Goal: Task Accomplishment & Management: Use online tool/utility

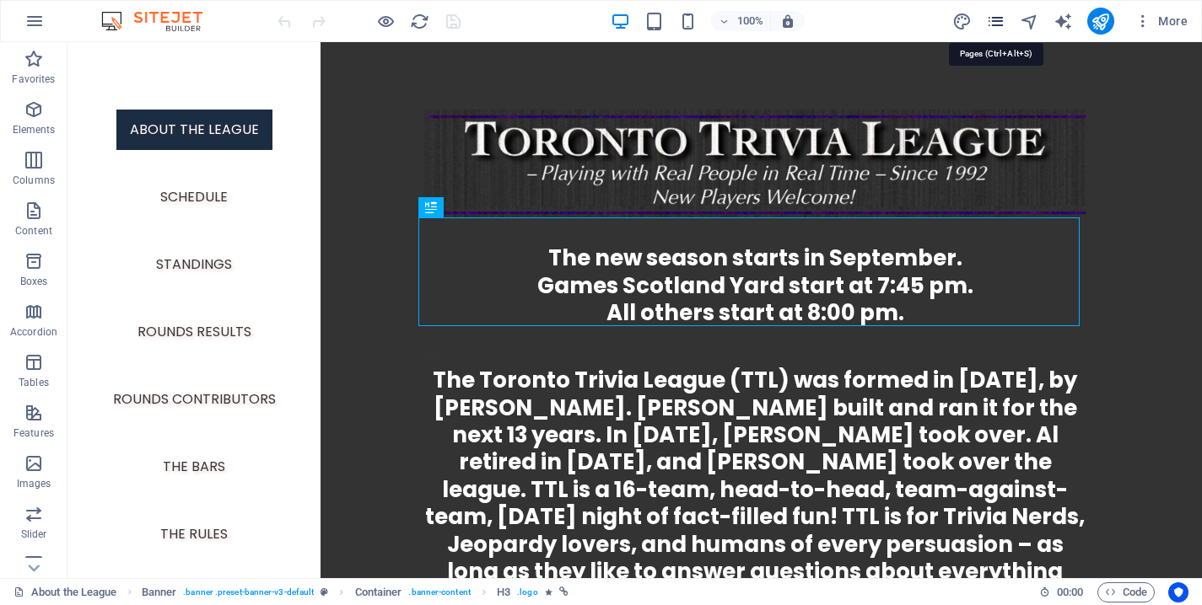
click at [990, 21] on icon "pages" at bounding box center [995, 21] width 19 height 19
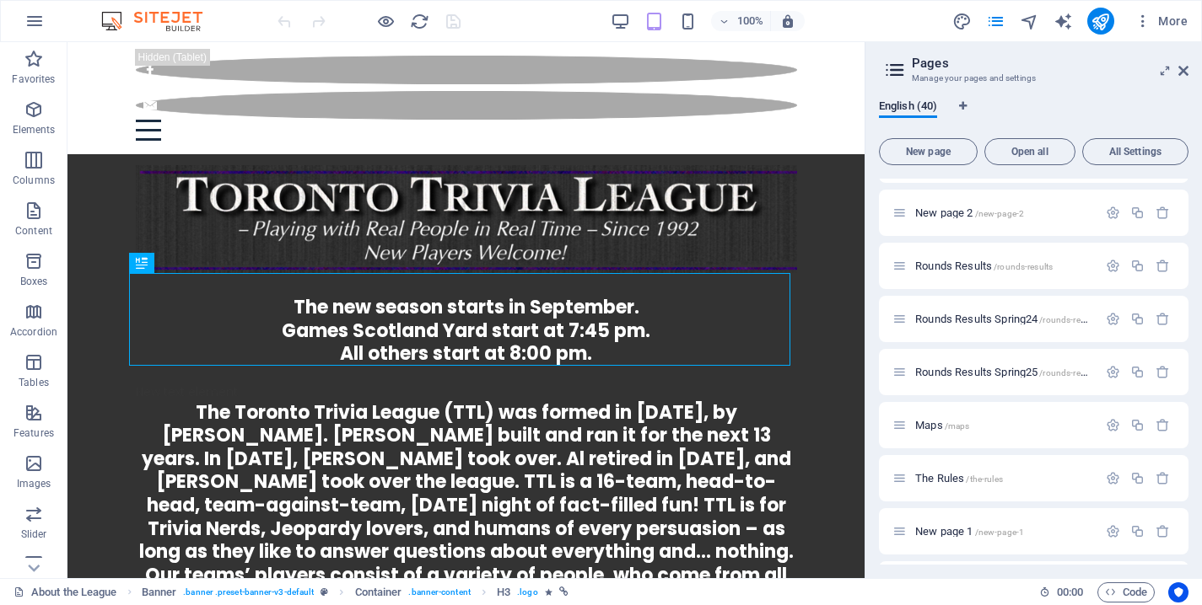
scroll to position [1106, 0]
click at [914, 422] on div "Maps /maps" at bounding box center [1003, 424] width 187 height 11
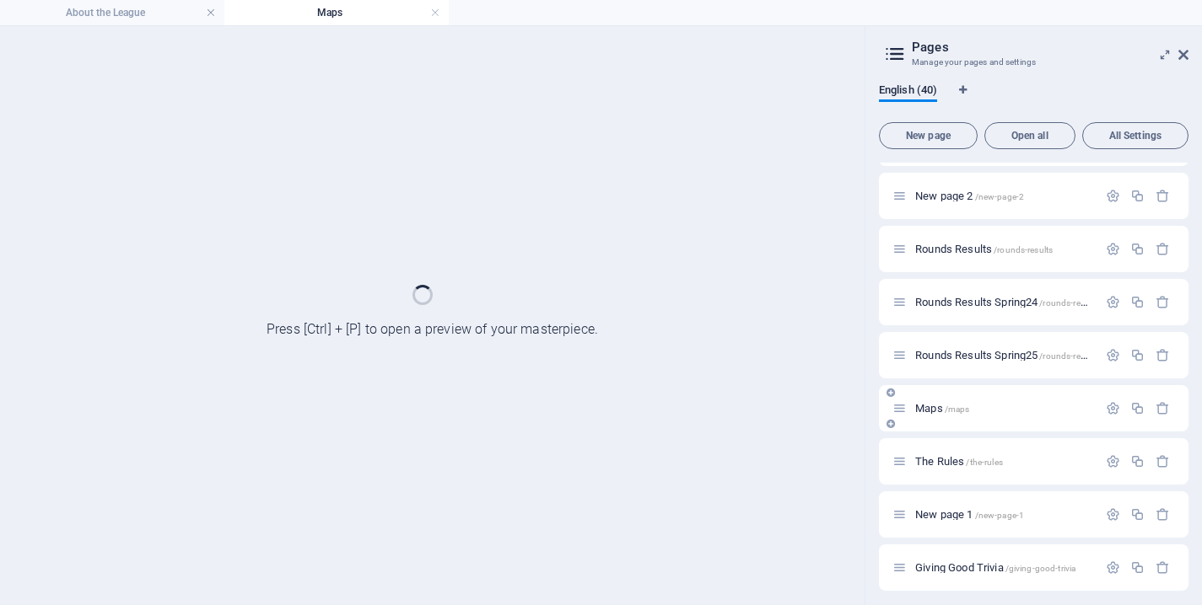
click at [914, 422] on div "Maps /maps" at bounding box center [1033, 408] width 309 height 46
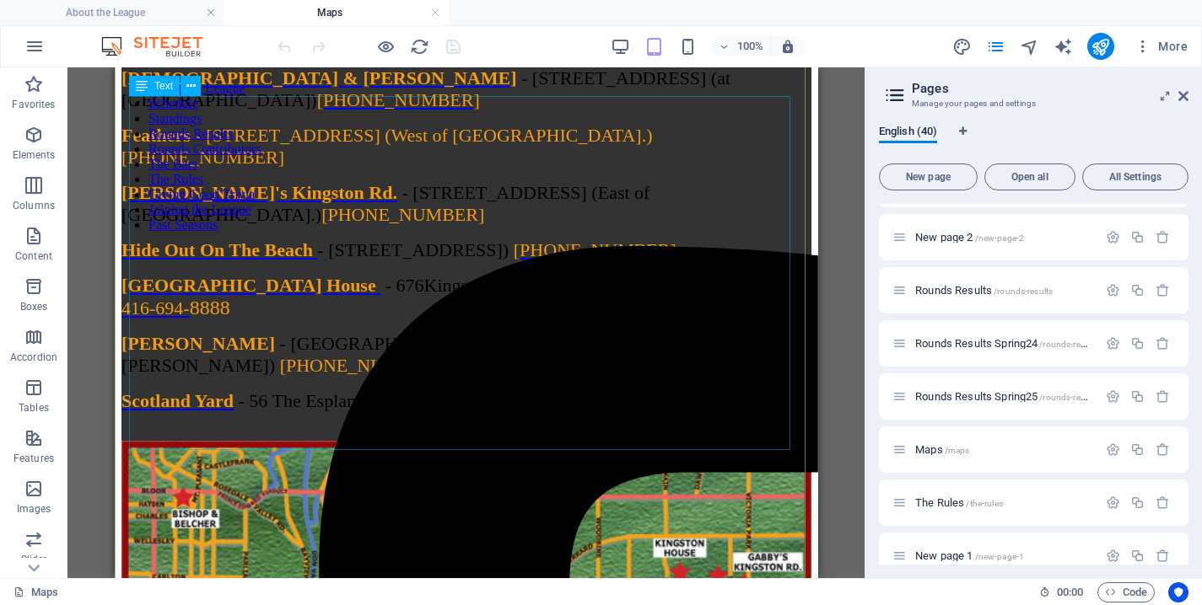
scroll to position [94, 0]
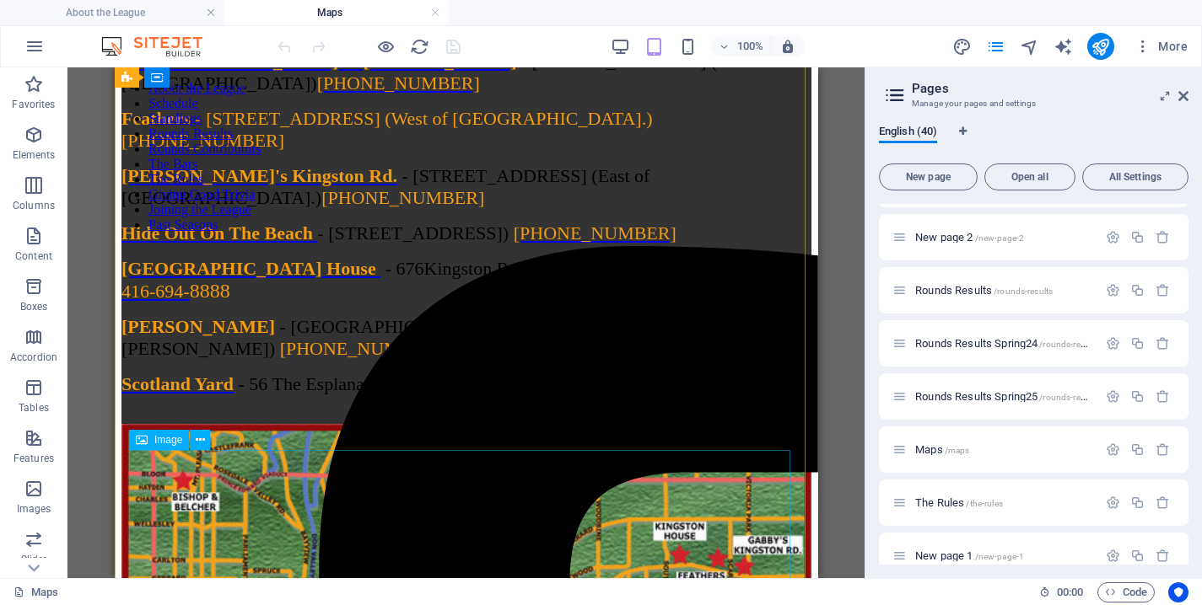
click at [311, 518] on figure at bounding box center [466, 584] width 690 height 320
select select "%"
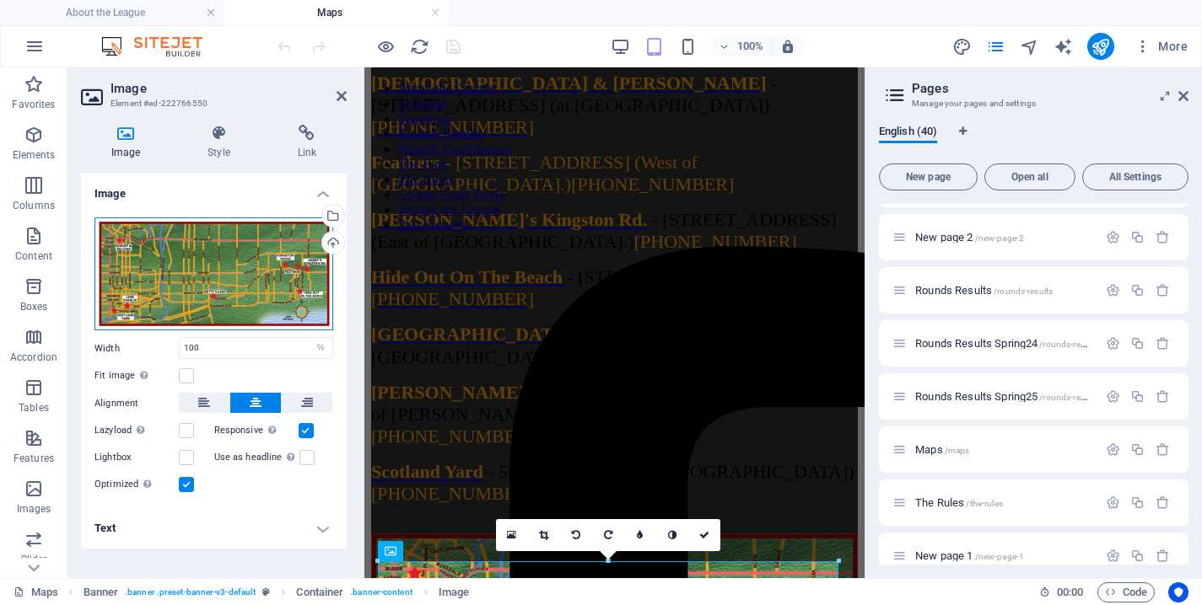
click at [289, 241] on div "Drag files here, click to choose files or select files from Files or our free s…" at bounding box center [213, 275] width 239 height 114
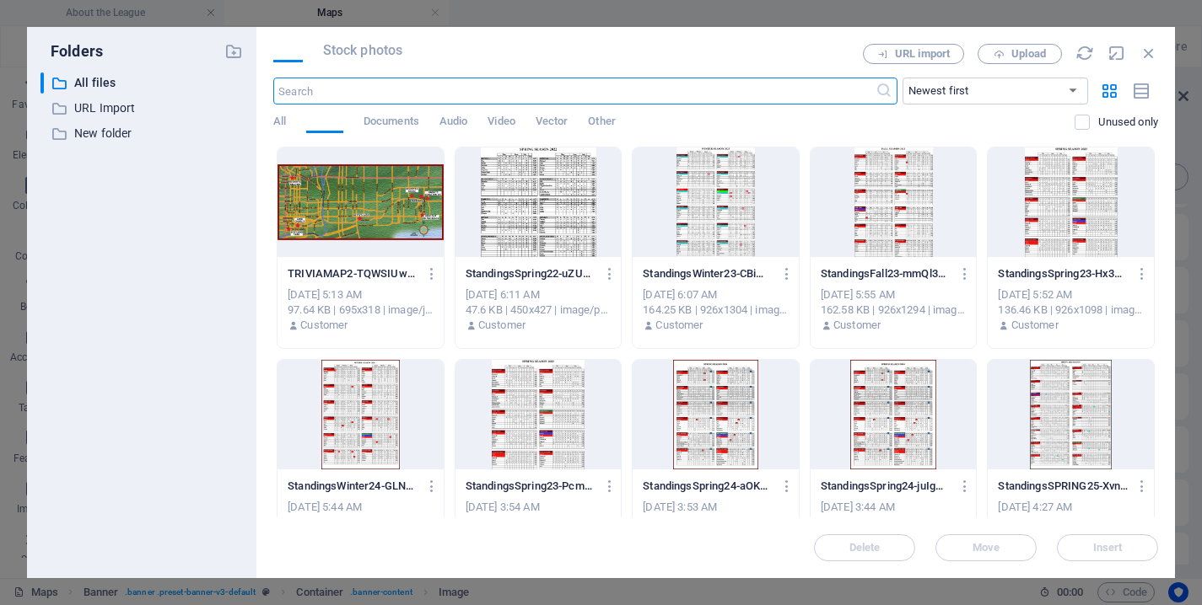
scroll to position [2560, 0]
click at [1153, 57] on icon "button" at bounding box center [1148, 53] width 19 height 19
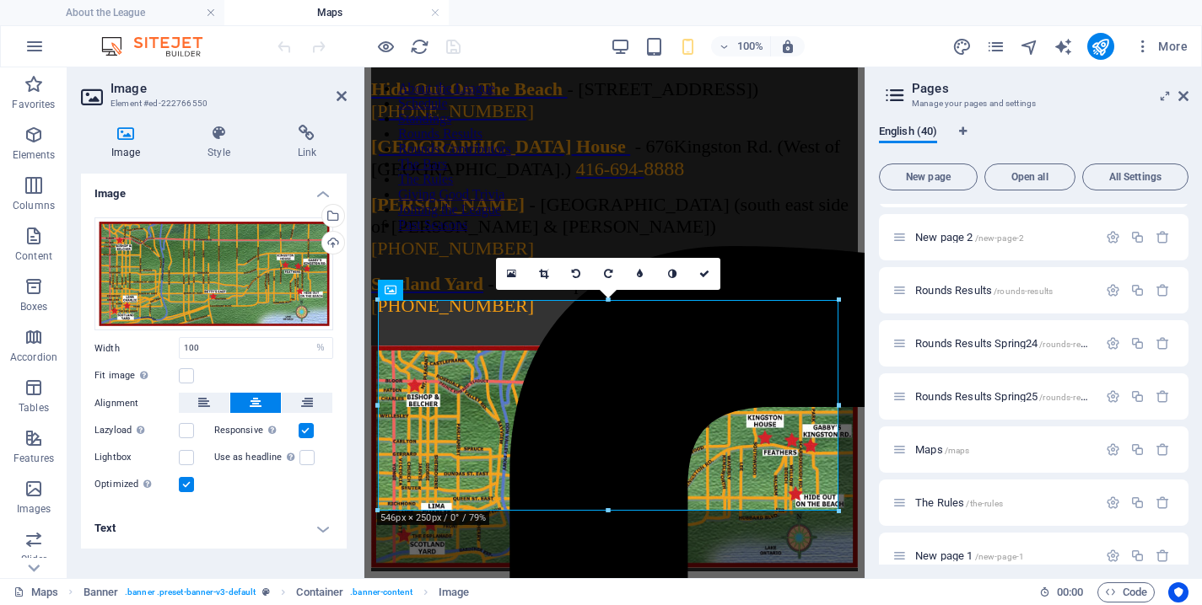
scroll to position [356, 0]
click at [338, 239] on div "Upload" at bounding box center [331, 244] width 25 height 25
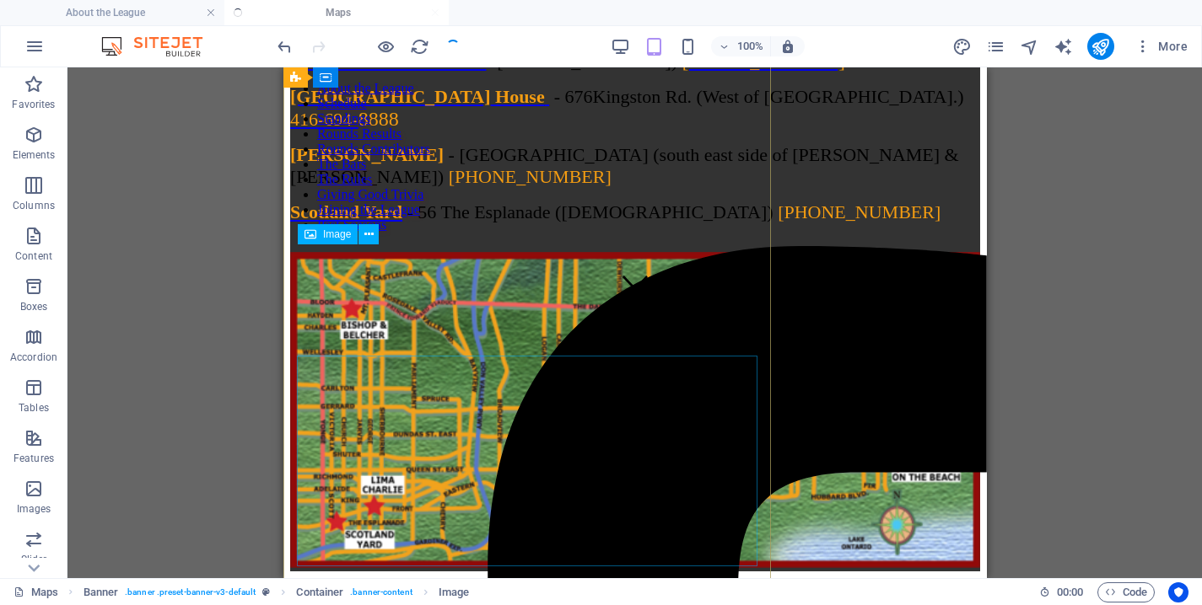
scroll to position [300, 0]
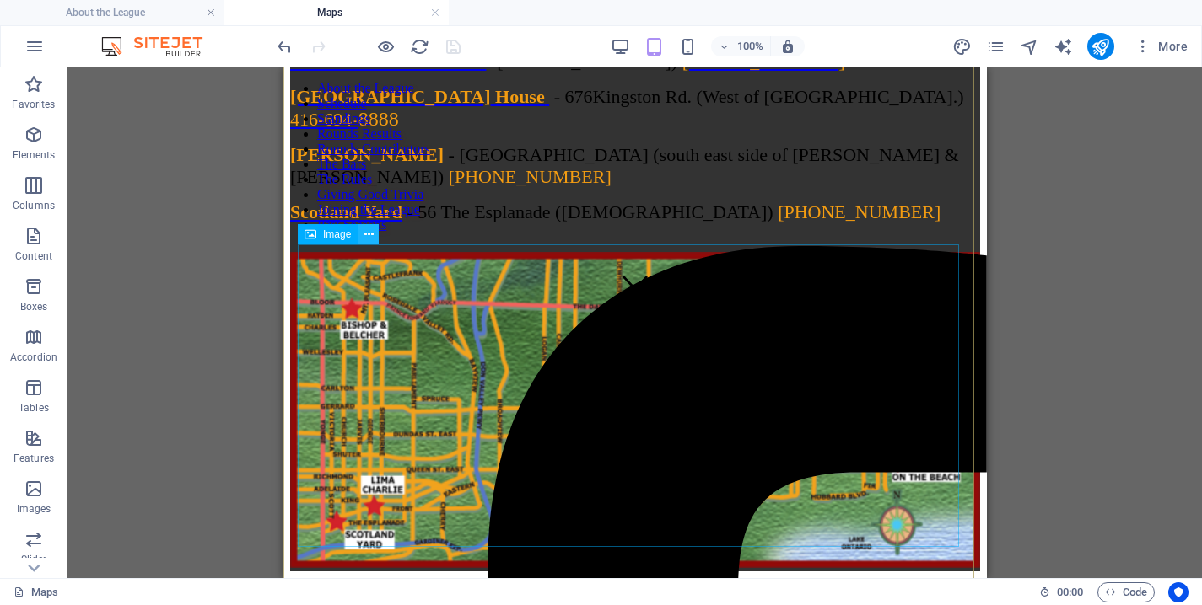
click at [369, 229] on icon at bounding box center [368, 235] width 9 height 18
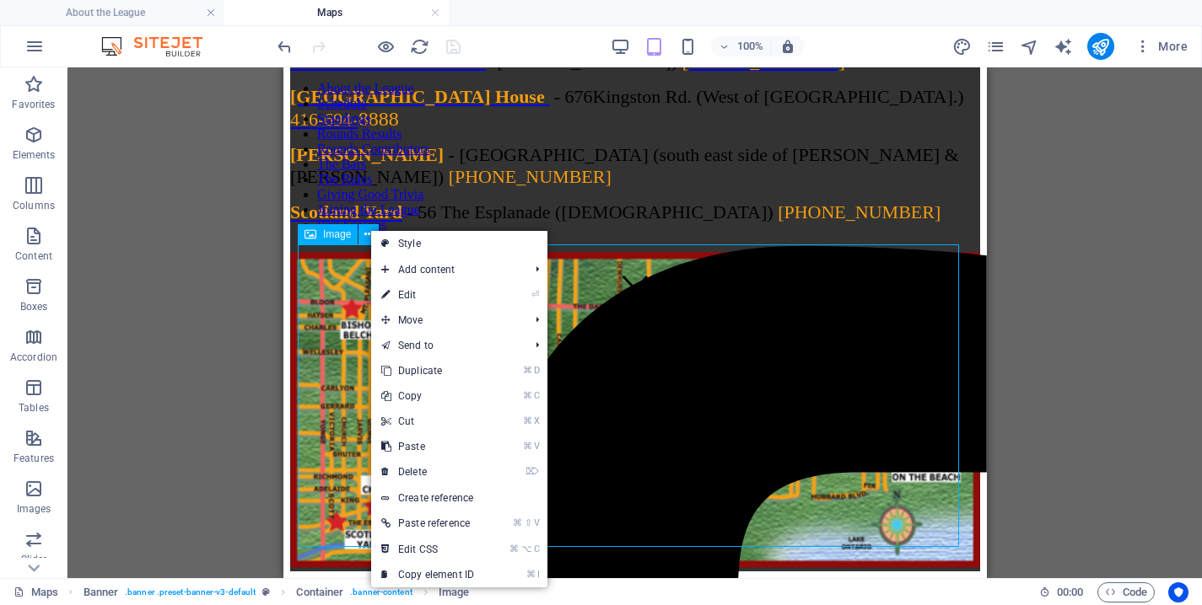
click at [345, 235] on span "Image" at bounding box center [337, 234] width 28 height 10
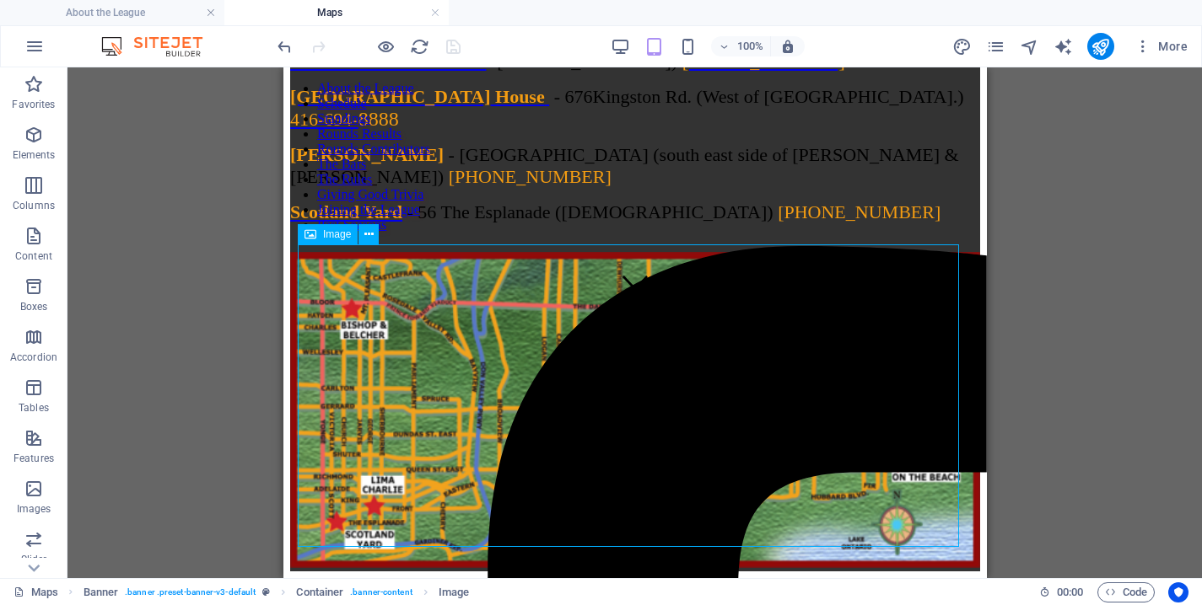
click at [345, 235] on span "Image" at bounding box center [337, 234] width 28 height 10
click at [370, 286] on figure at bounding box center [634, 412] width 690 height 320
click at [1096, 42] on icon "publish" at bounding box center [1099, 46] width 19 height 19
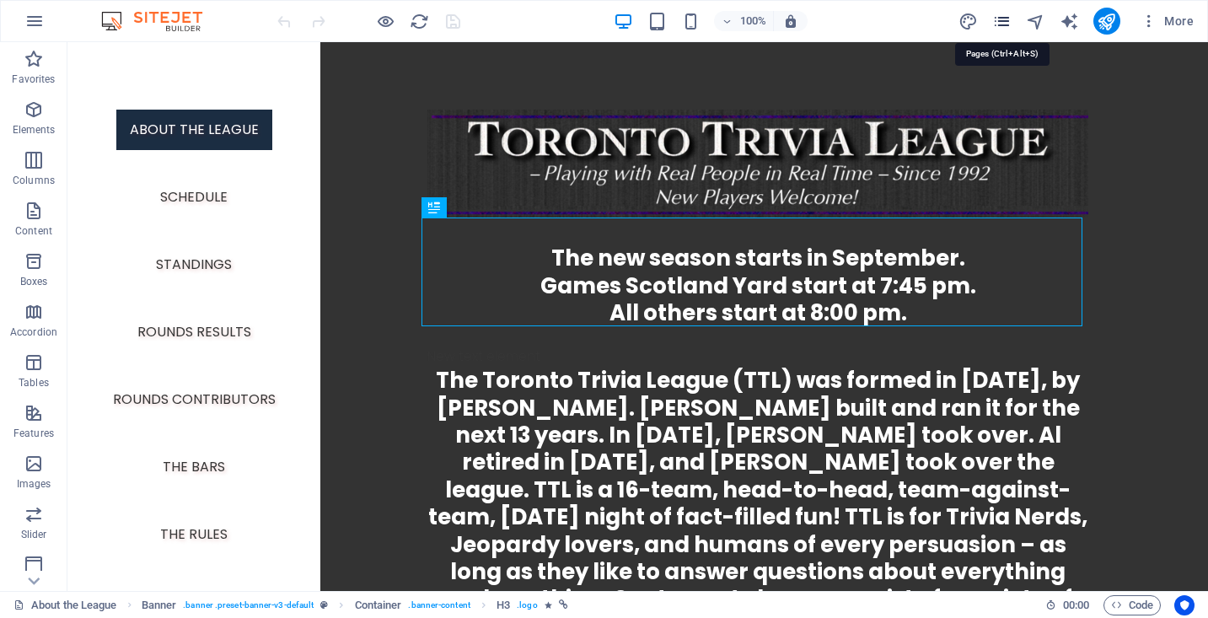
click at [999, 18] on icon "pages" at bounding box center [1002, 21] width 19 height 19
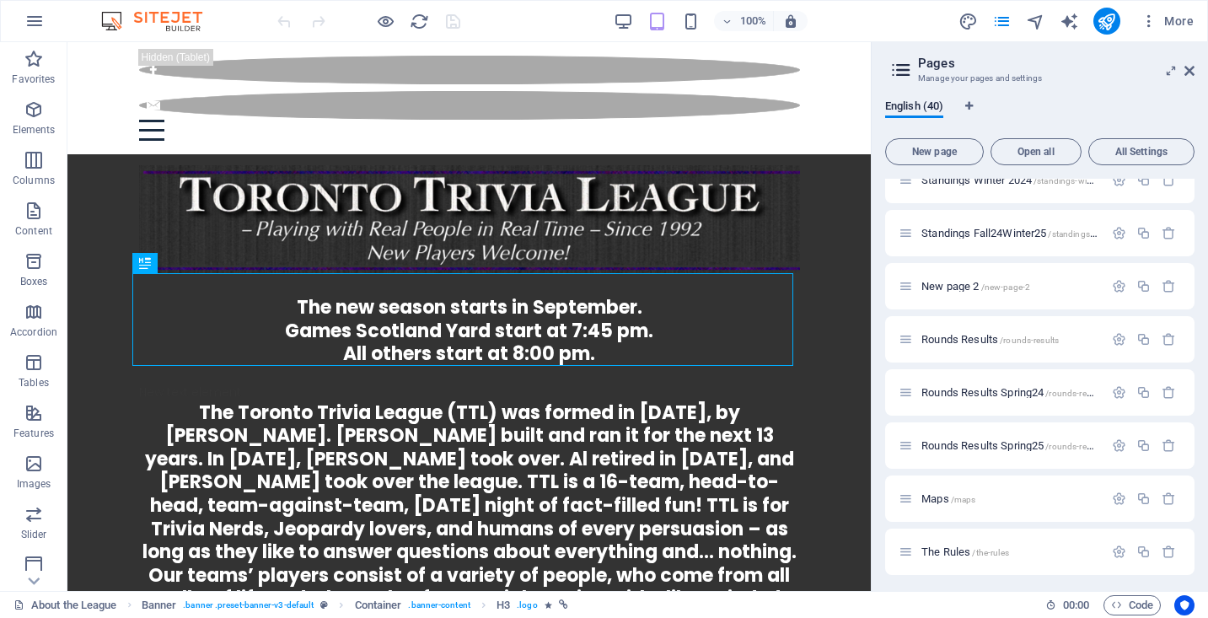
scroll to position [1033, 0]
click at [919, 500] on div "Maps /maps" at bounding box center [1010, 497] width 187 height 11
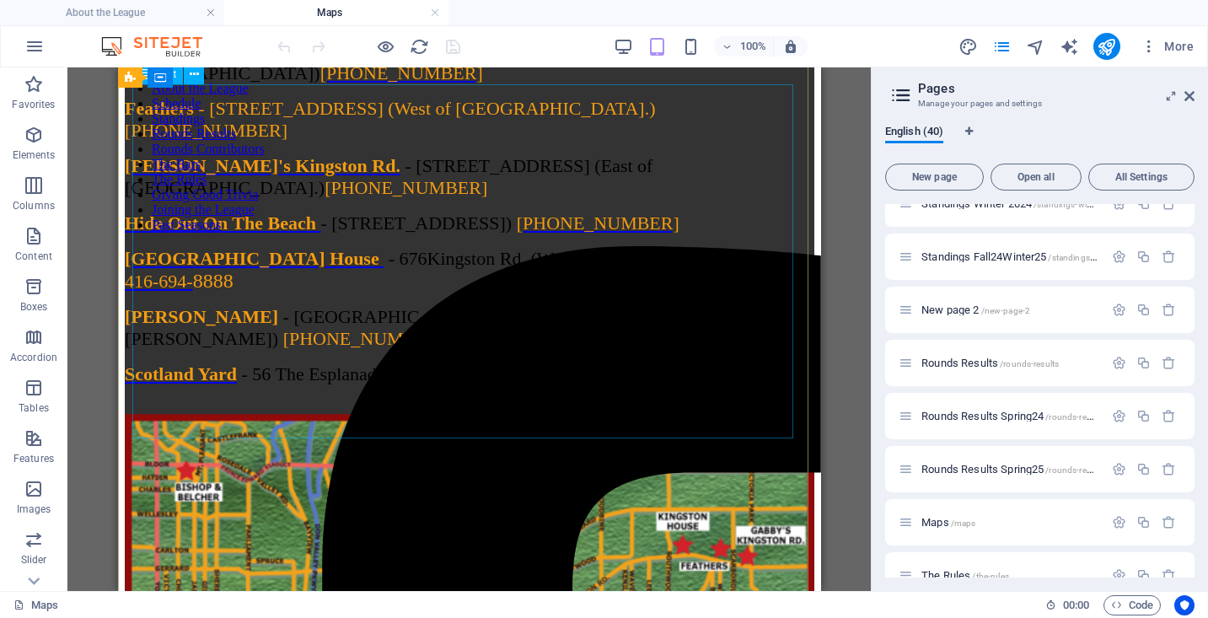
scroll to position [106, 0]
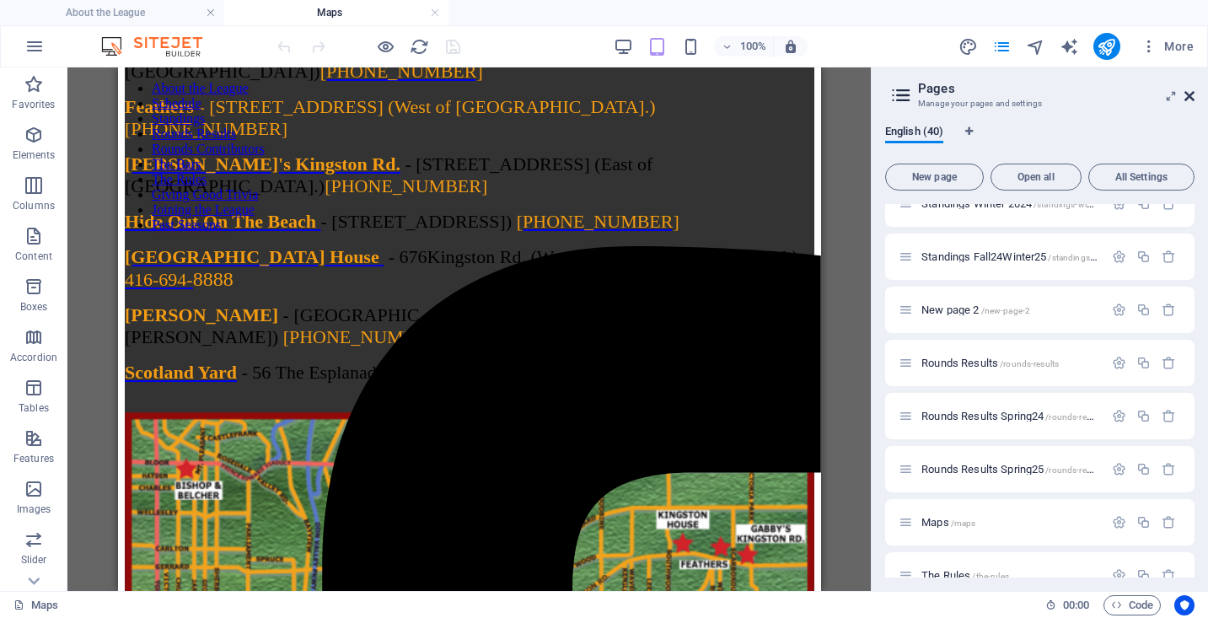
click at [1188, 91] on icon at bounding box center [1190, 95] width 10 height 13
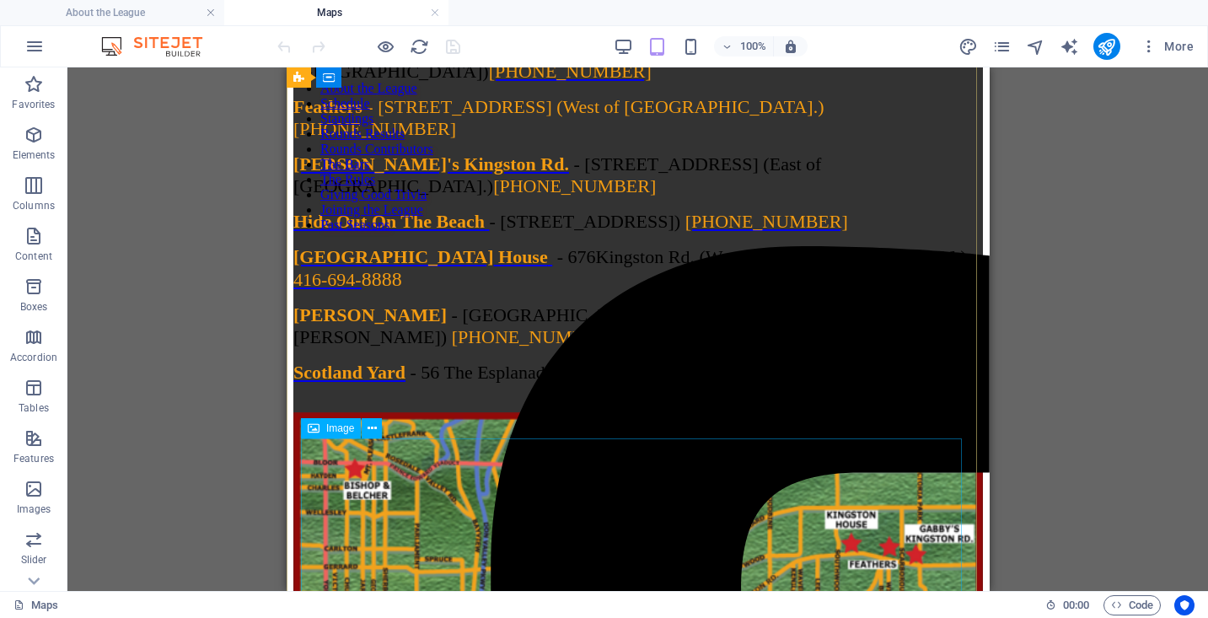
click at [442, 499] on figure at bounding box center [638, 572] width 690 height 320
click at [455, 470] on figure at bounding box center [638, 572] width 690 height 320
drag, startPoint x: 455, startPoint y: 470, endPoint x: 657, endPoint y: 436, distance: 205.2
click at [455, 470] on figure at bounding box center [638, 572] width 690 height 320
select select "%"
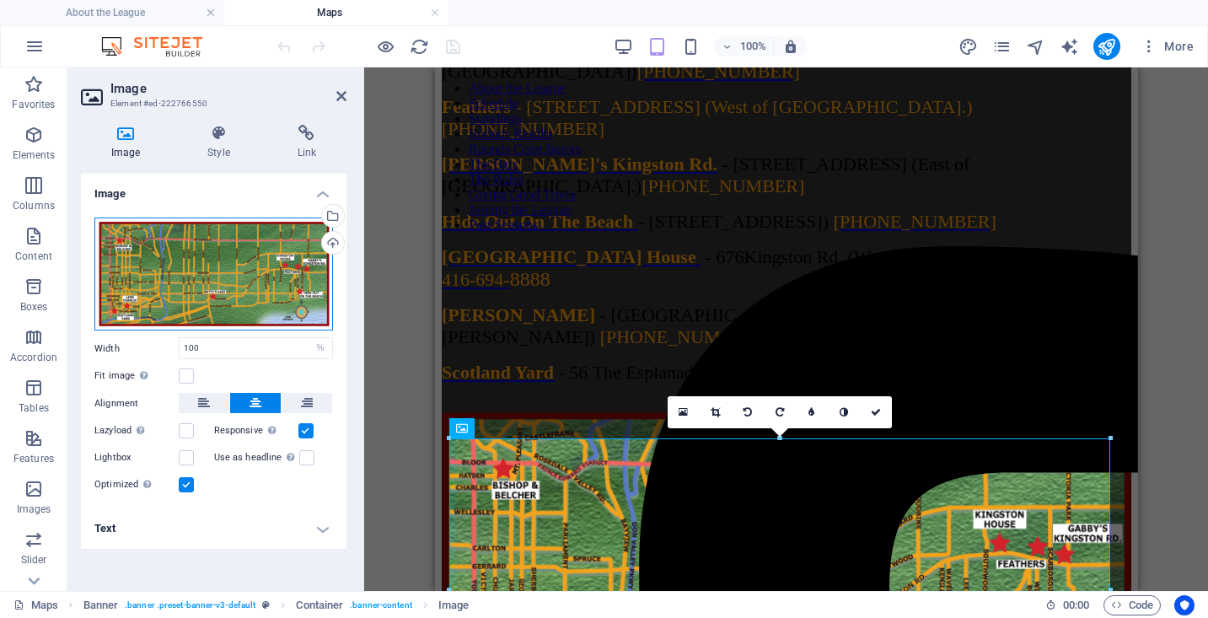
click at [207, 240] on div "Drag files here, click to choose files or select files from Files or our free s…" at bounding box center [213, 275] width 239 height 114
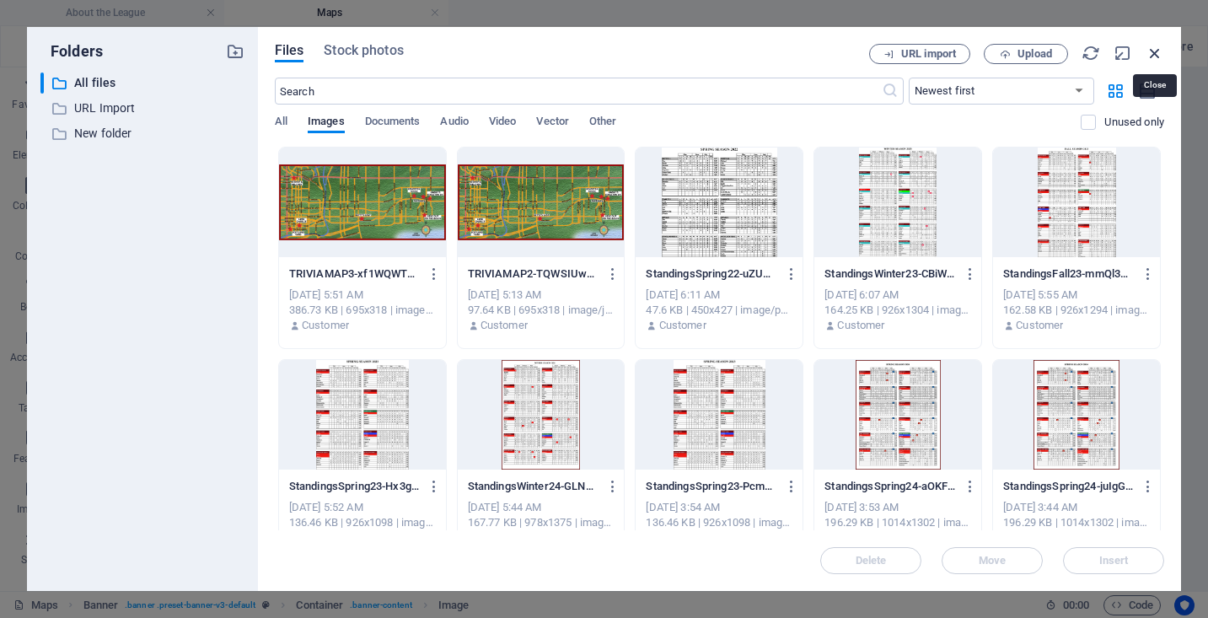
drag, startPoint x: 1154, startPoint y: 49, endPoint x: 310, endPoint y: 63, distance: 844.2
click at [1154, 49] on icon "button" at bounding box center [1155, 53] width 19 height 19
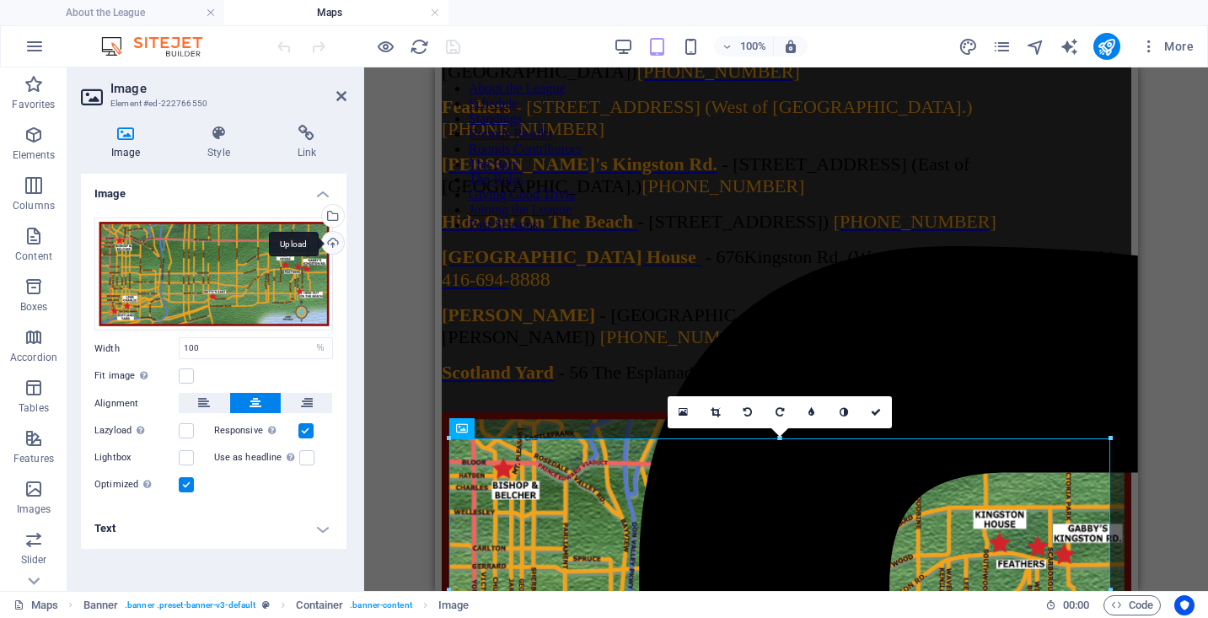
click at [324, 242] on div "Upload" at bounding box center [331, 244] width 25 height 25
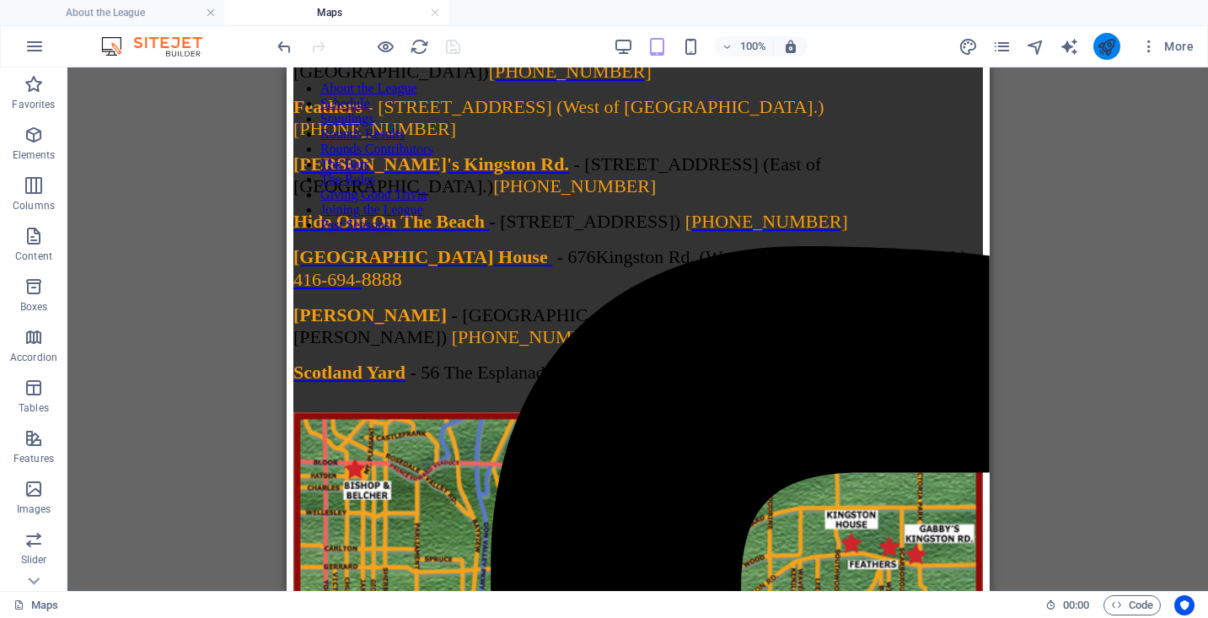
click at [1118, 45] on button "publish" at bounding box center [1107, 46] width 27 height 27
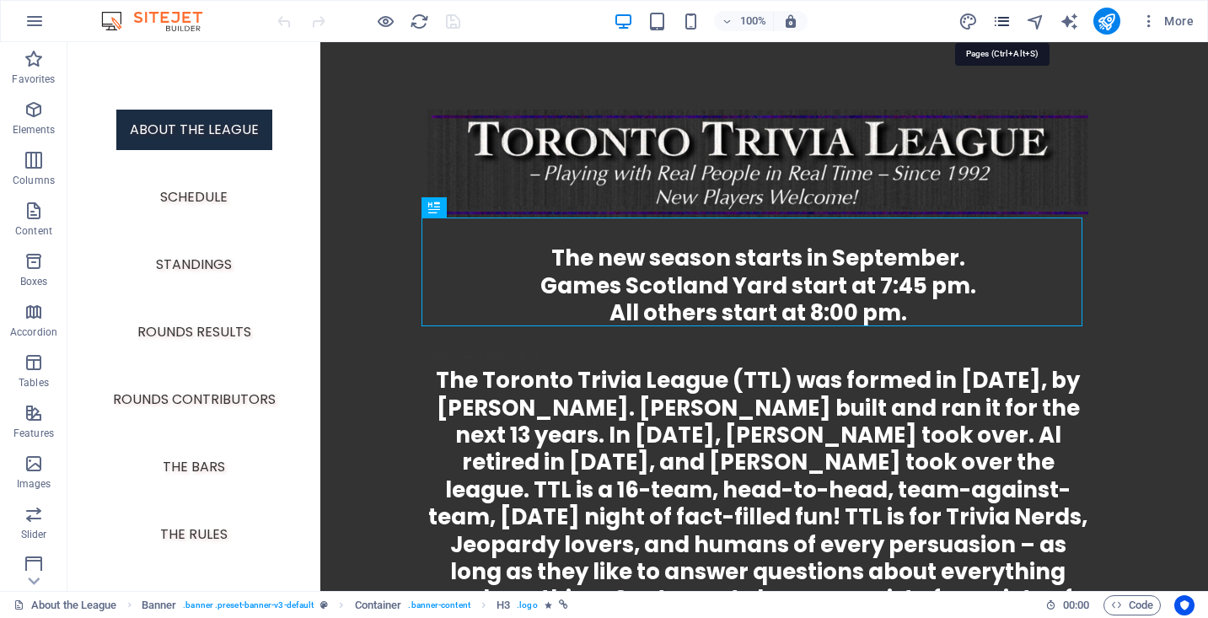
click at [1008, 24] on icon "pages" at bounding box center [1002, 21] width 19 height 19
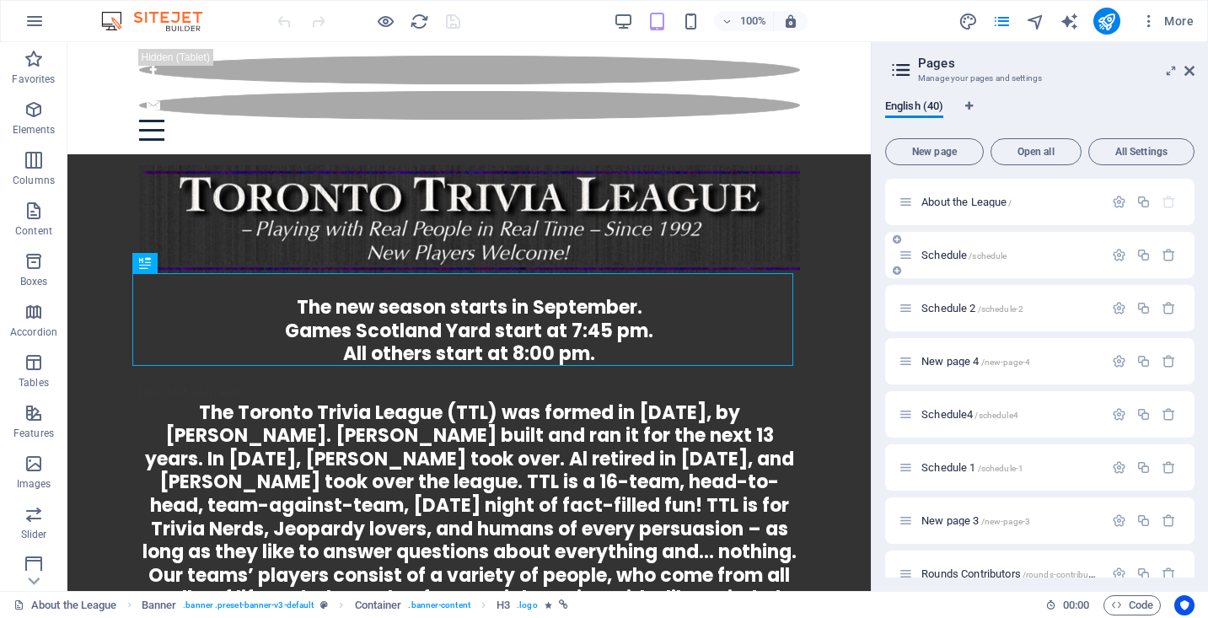
click at [959, 252] on span "Schedule /schedule" at bounding box center [964, 255] width 85 height 13
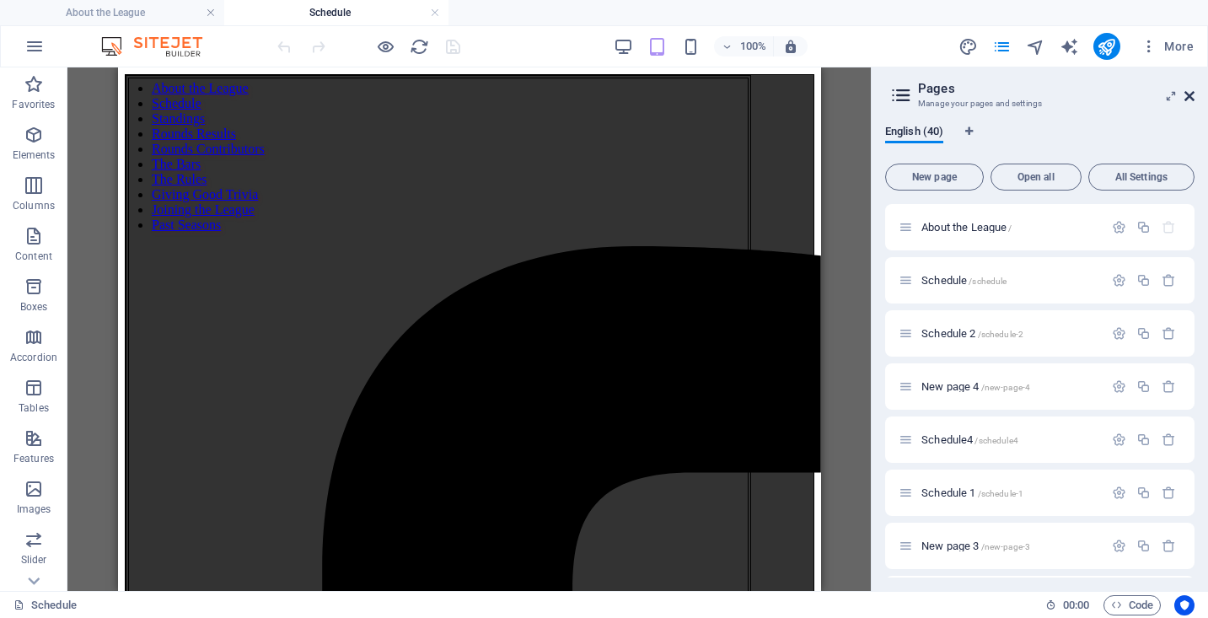
click at [1188, 94] on icon at bounding box center [1190, 95] width 10 height 13
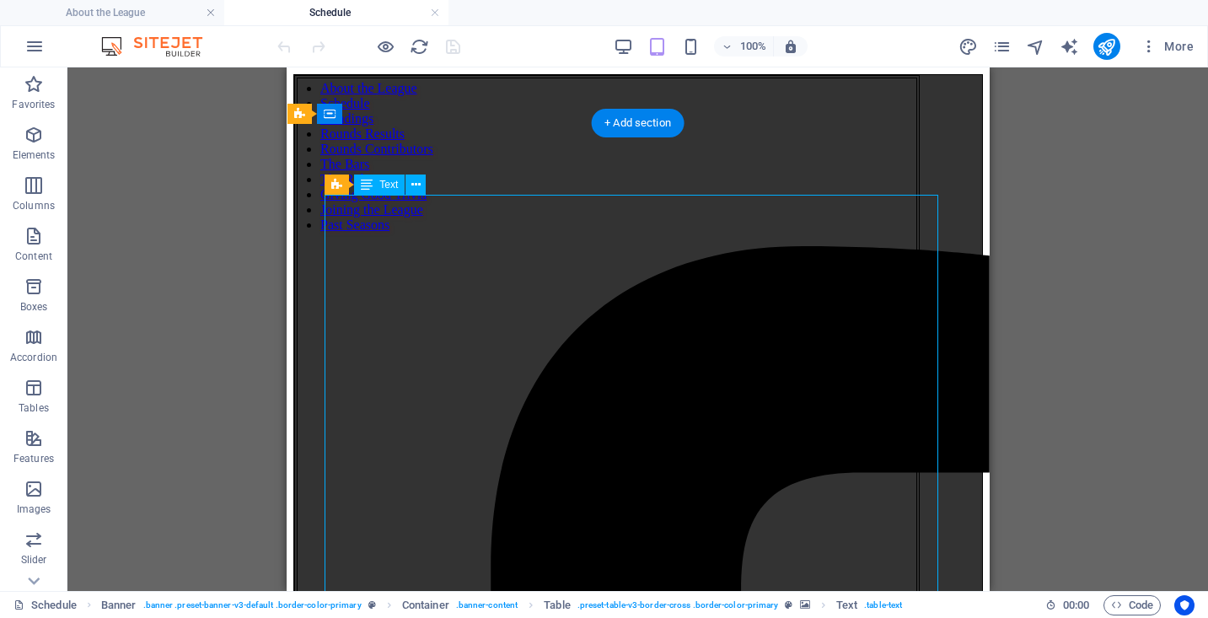
drag, startPoint x: 563, startPoint y: 345, endPoint x: 414, endPoint y: 345, distance: 149.3
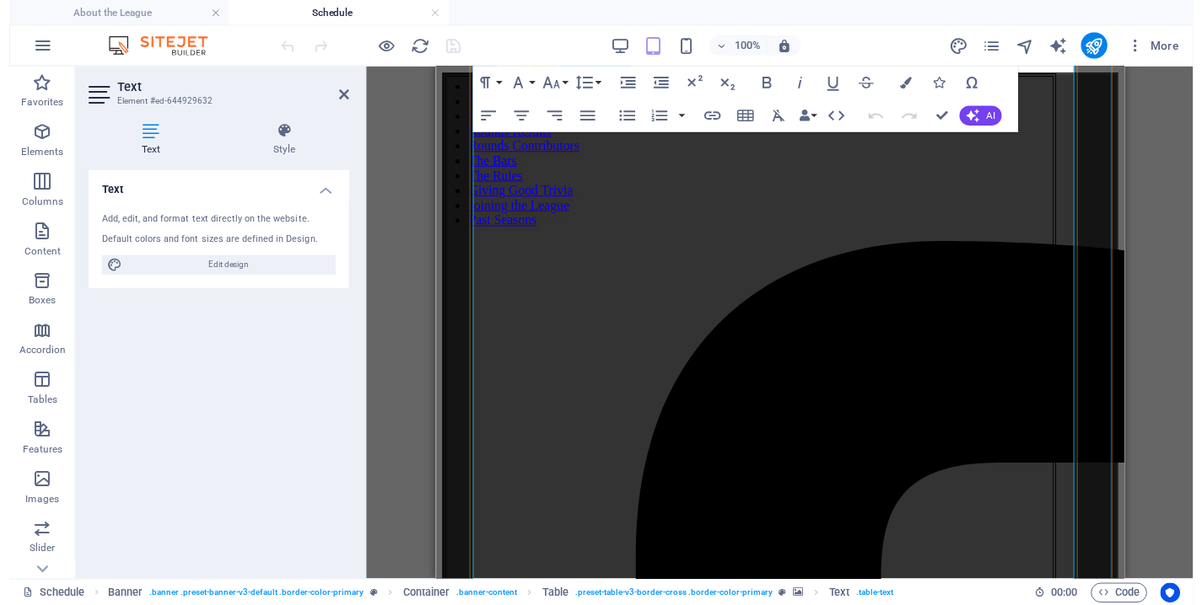
scroll to position [136, 0]
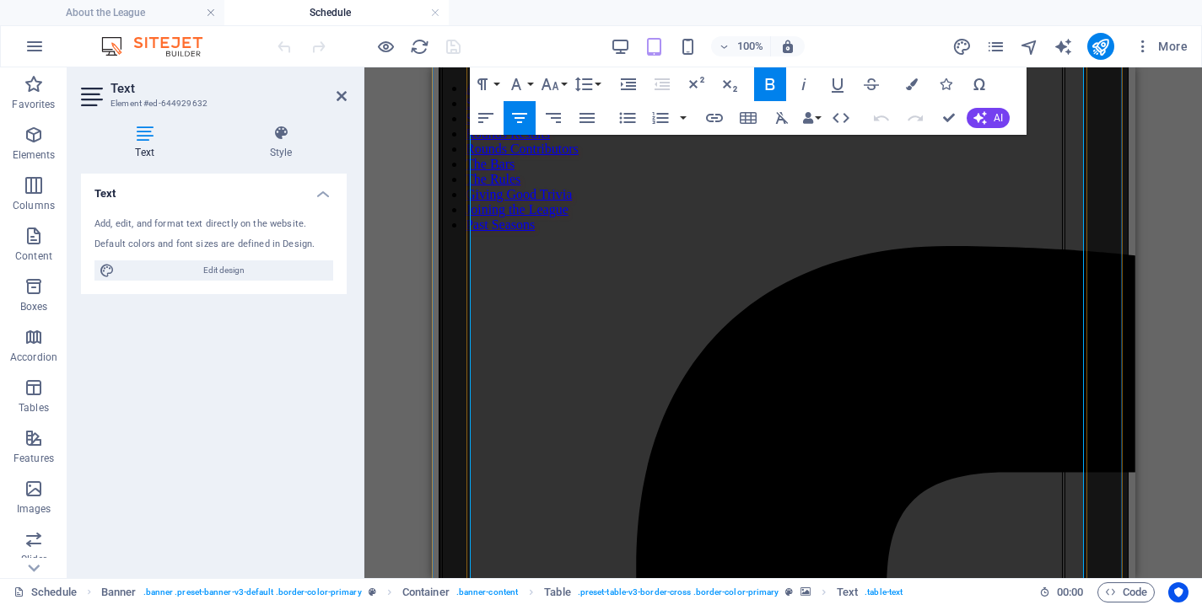
drag, startPoint x: 614, startPoint y: 418, endPoint x: 706, endPoint y: 440, distance: 94.5
drag, startPoint x: 602, startPoint y: 349, endPoint x: 709, endPoint y: 415, distance: 125.7
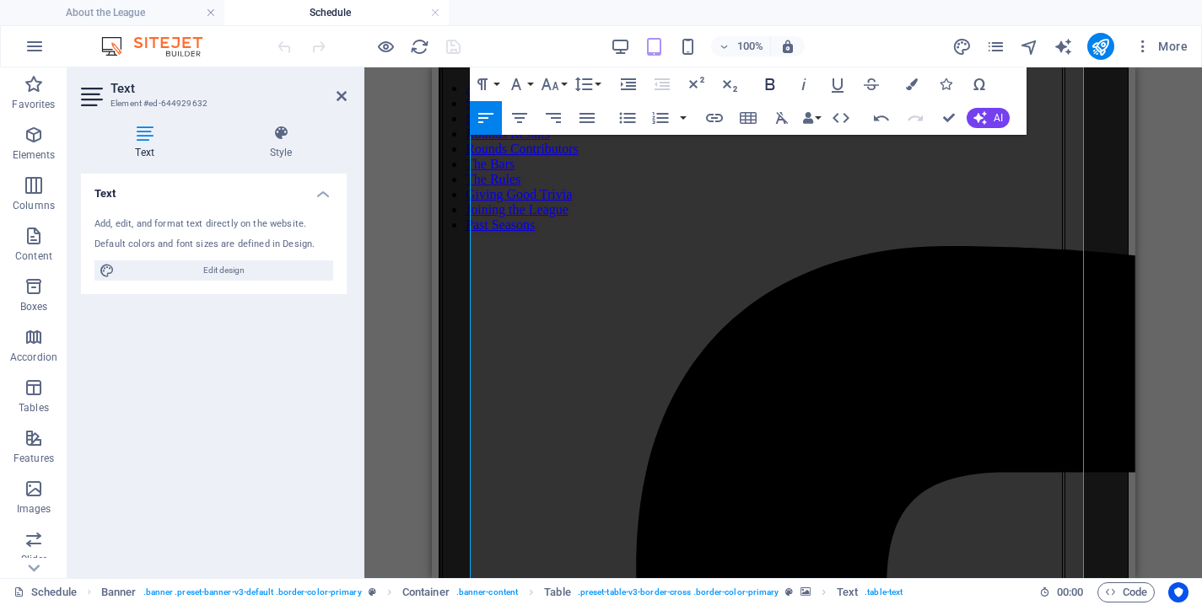
click at [769, 84] on icon "button" at bounding box center [770, 84] width 9 height 12
click at [557, 83] on icon "button" at bounding box center [550, 84] width 20 height 20
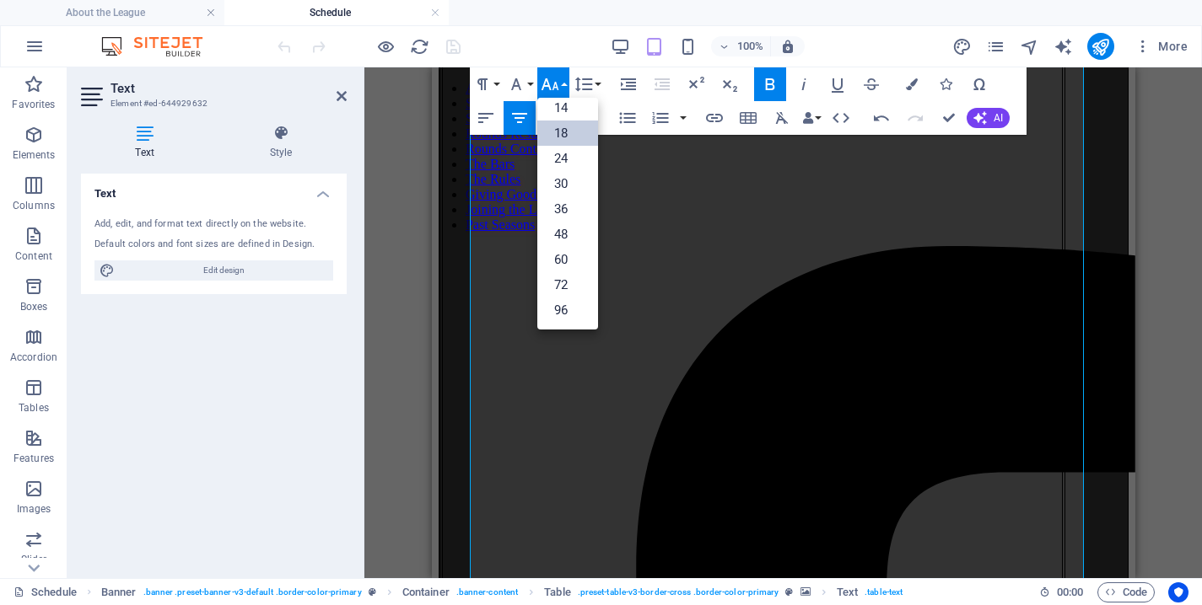
scroll to position [136, 0]
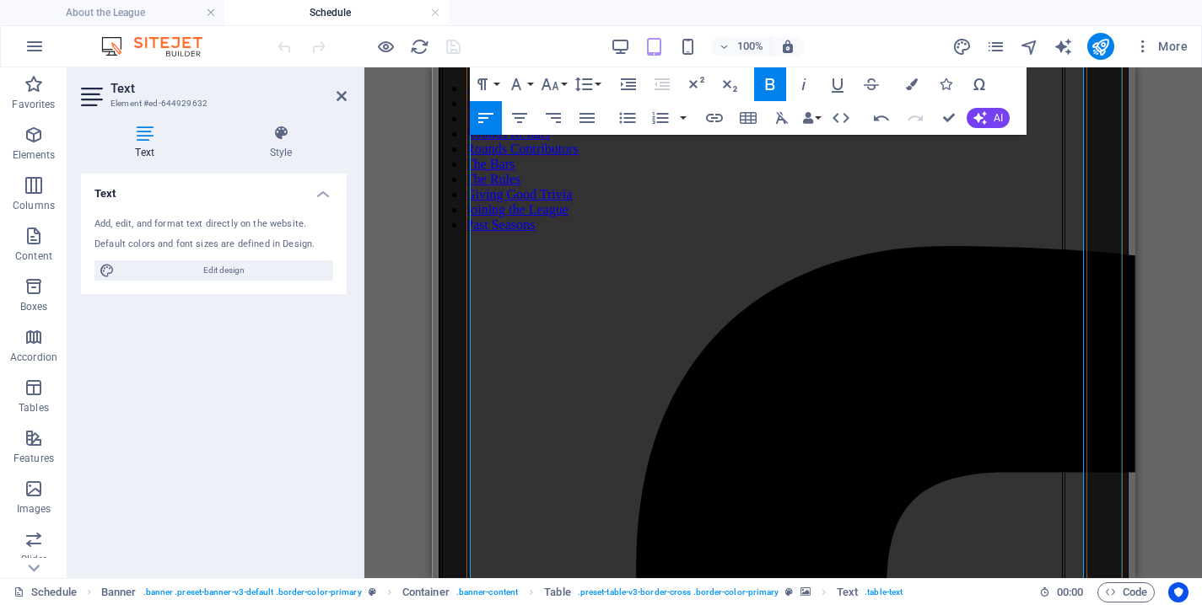
drag, startPoint x: 608, startPoint y: 346, endPoint x: 699, endPoint y: 486, distance: 167.0
click at [557, 88] on icon "button" at bounding box center [550, 84] width 20 height 20
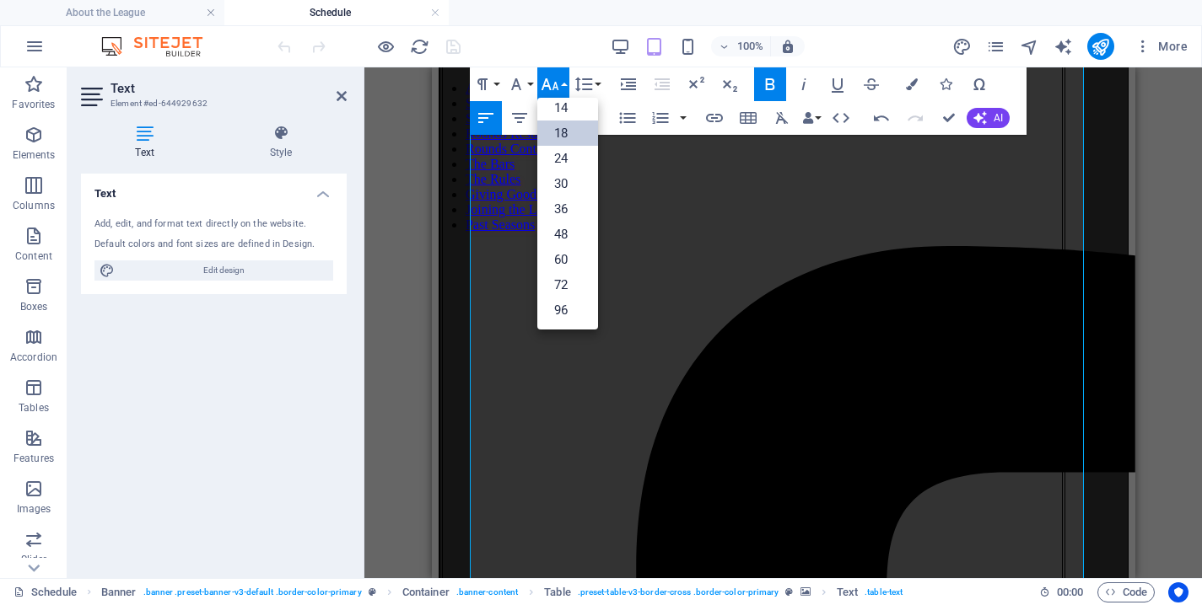
click at [564, 132] on link "18" at bounding box center [567, 133] width 61 height 25
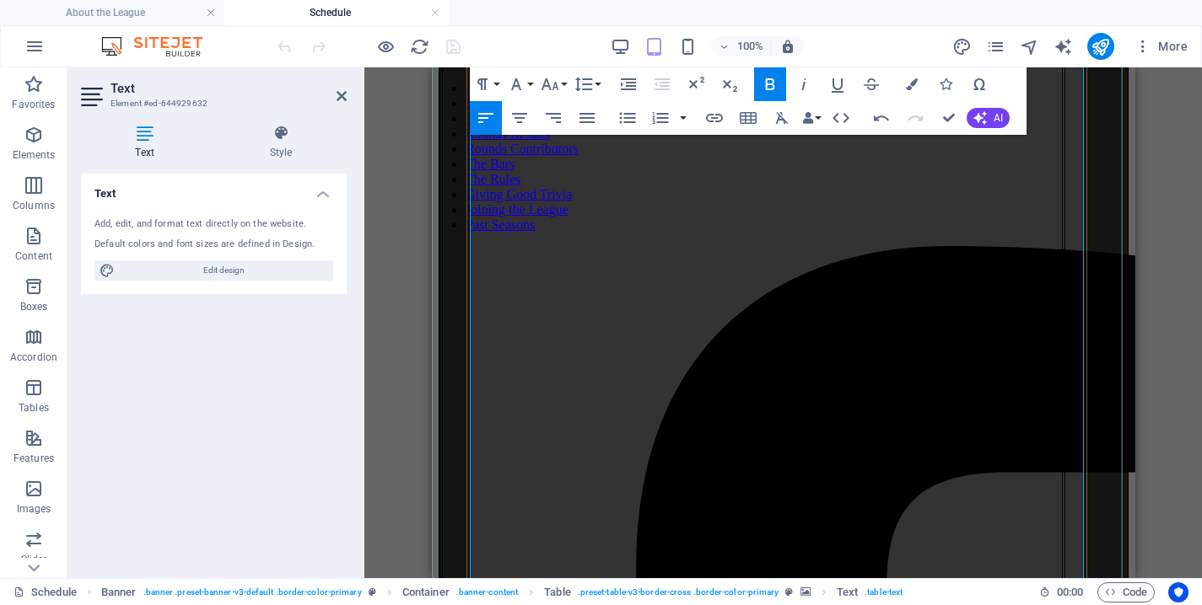
drag, startPoint x: 606, startPoint y: 397, endPoint x: 692, endPoint y: 415, distance: 87.8
drag, startPoint x: 734, startPoint y: 406, endPoint x: 826, endPoint y: 422, distance: 92.5
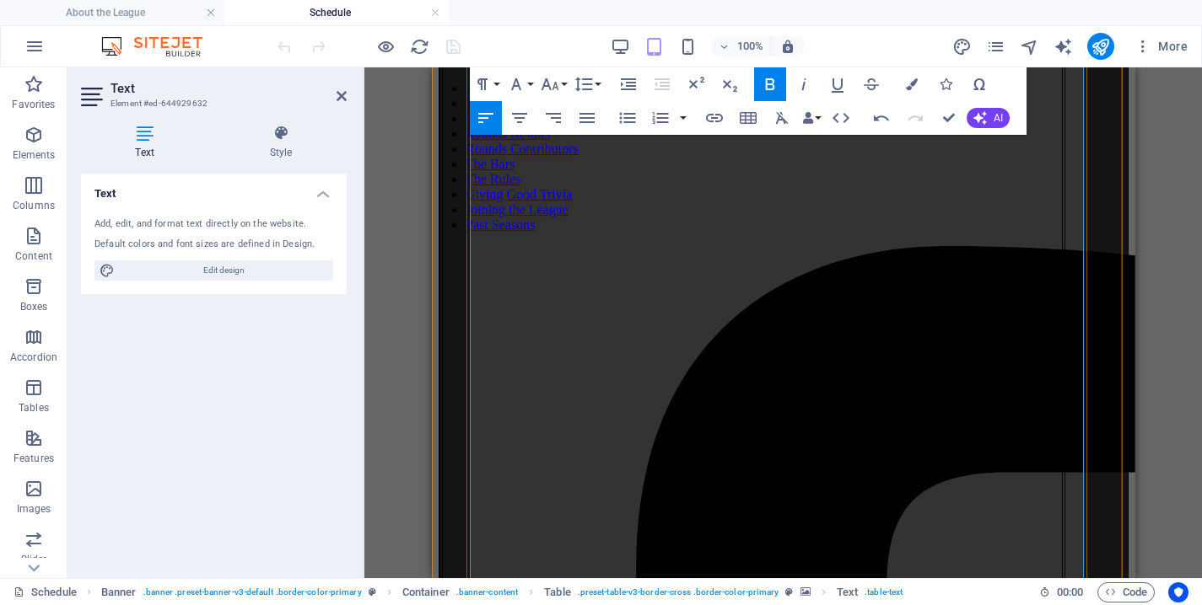
drag, startPoint x: 601, startPoint y: 413, endPoint x: 708, endPoint y: 435, distance: 109.3
drag, startPoint x: 856, startPoint y: 394, endPoint x: 954, endPoint y: 407, distance: 98.7
drag, startPoint x: 605, startPoint y: 433, endPoint x: 710, endPoint y: 466, distance: 109.6
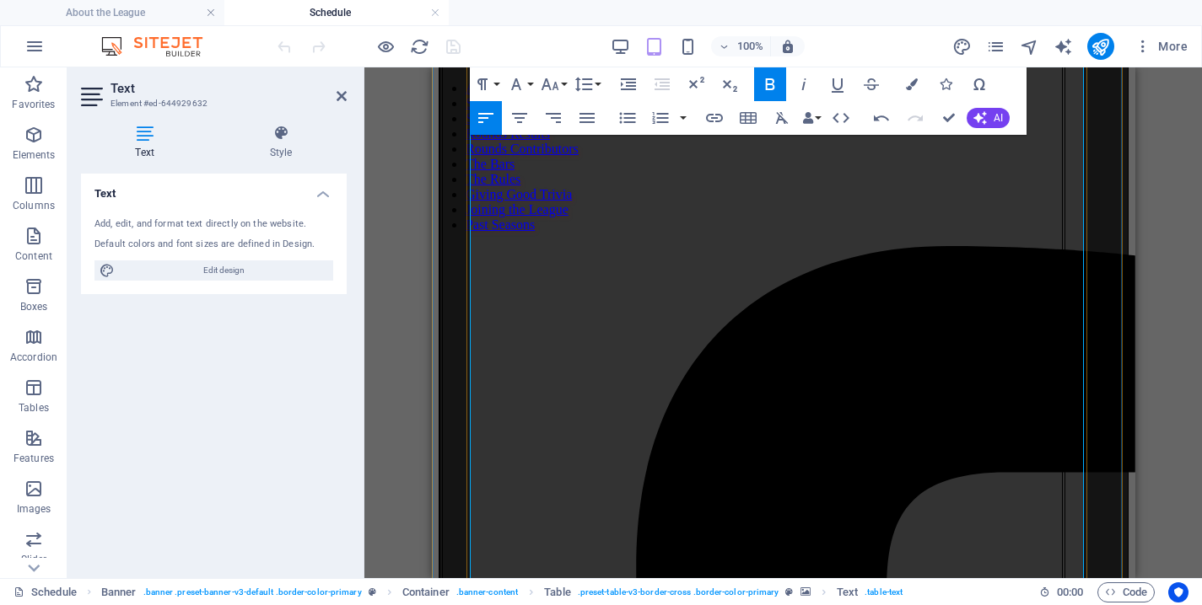
drag, startPoint x: 972, startPoint y: 377, endPoint x: 1066, endPoint y: 403, distance: 97.2
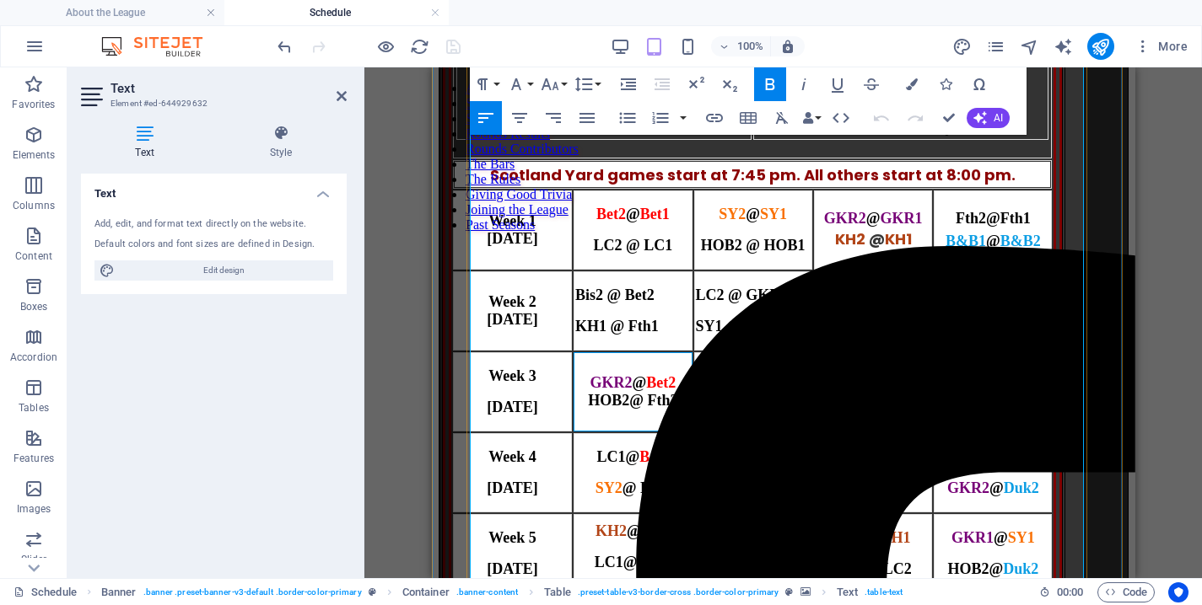
click at [608, 391] on span "GKR2" at bounding box center [610, 382] width 42 height 17
drag, startPoint x: 611, startPoint y: 487, endPoint x: 708, endPoint y: 505, distance: 98.7
click at [691, 432] on td "GKR2 @ Bet2 HOB2 @ Fth2" at bounding box center [632, 391] width 118 height 79
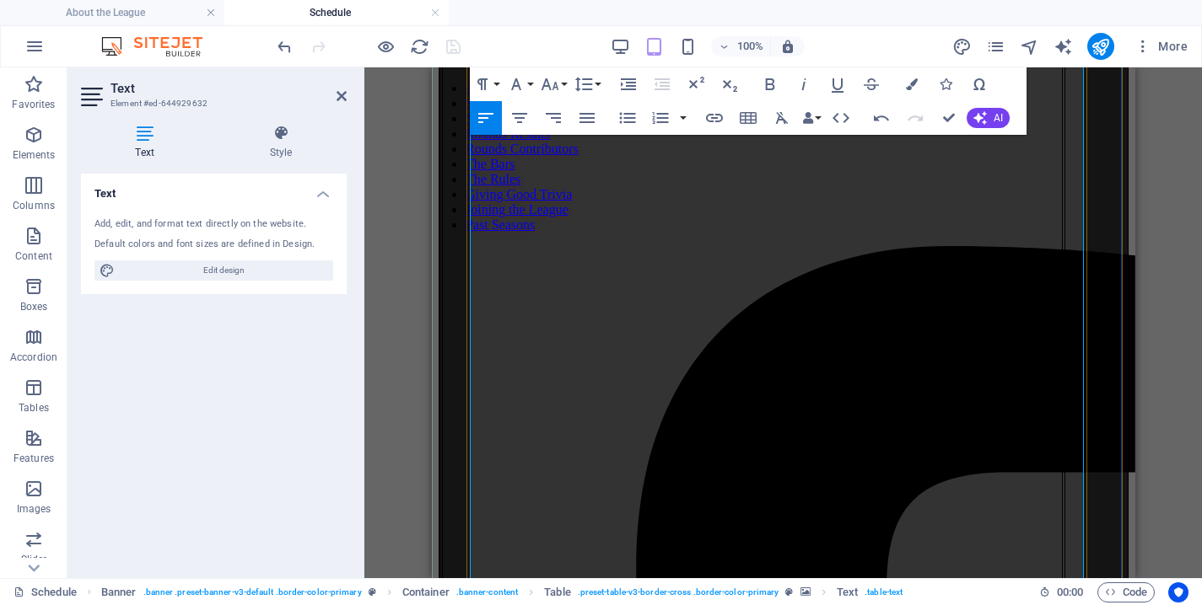
scroll to position [432, 0]
drag, startPoint x: 605, startPoint y: 193, endPoint x: 674, endPoint y: 386, distance: 204.8
click at [772, 86] on icon "button" at bounding box center [770, 84] width 9 height 12
click at [562, 84] on button "Font Size" at bounding box center [553, 84] width 32 height 34
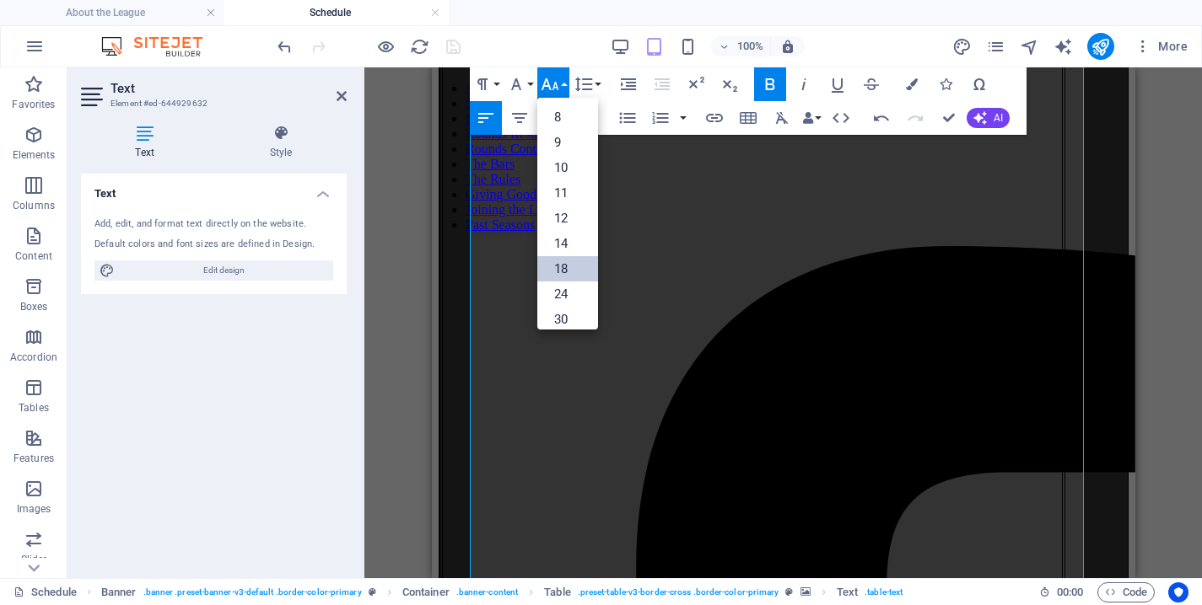
click at [565, 268] on link "18" at bounding box center [567, 268] width 61 height 25
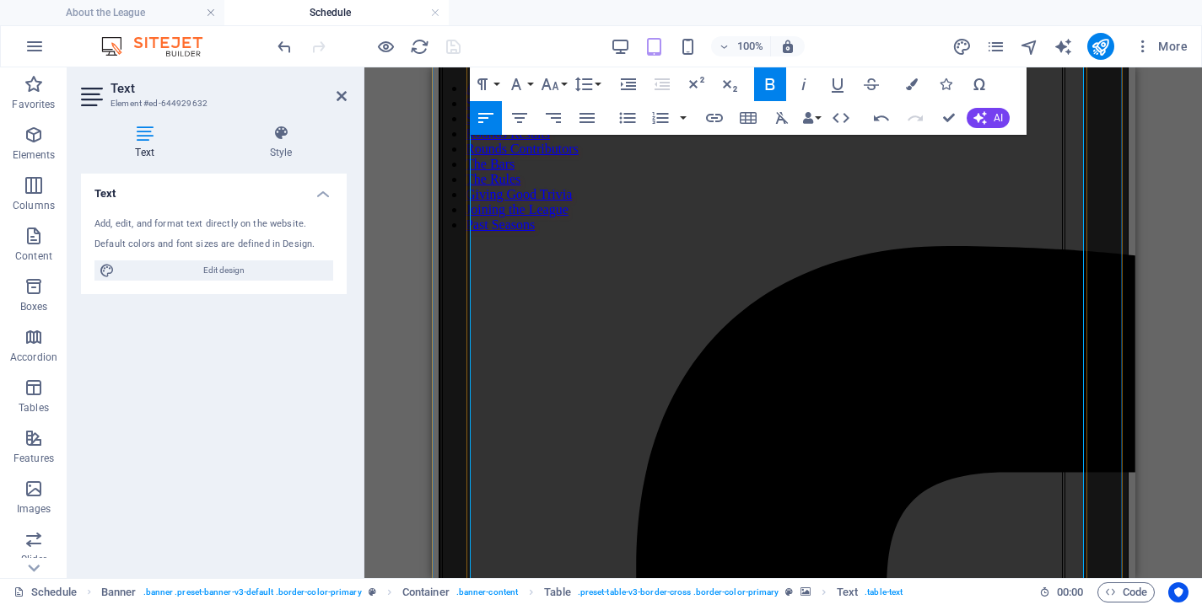
drag, startPoint x: 675, startPoint y: 218, endPoint x: 600, endPoint y: 187, distance: 81.7
drag, startPoint x: 607, startPoint y: 282, endPoint x: 702, endPoint y: 302, distance: 97.4
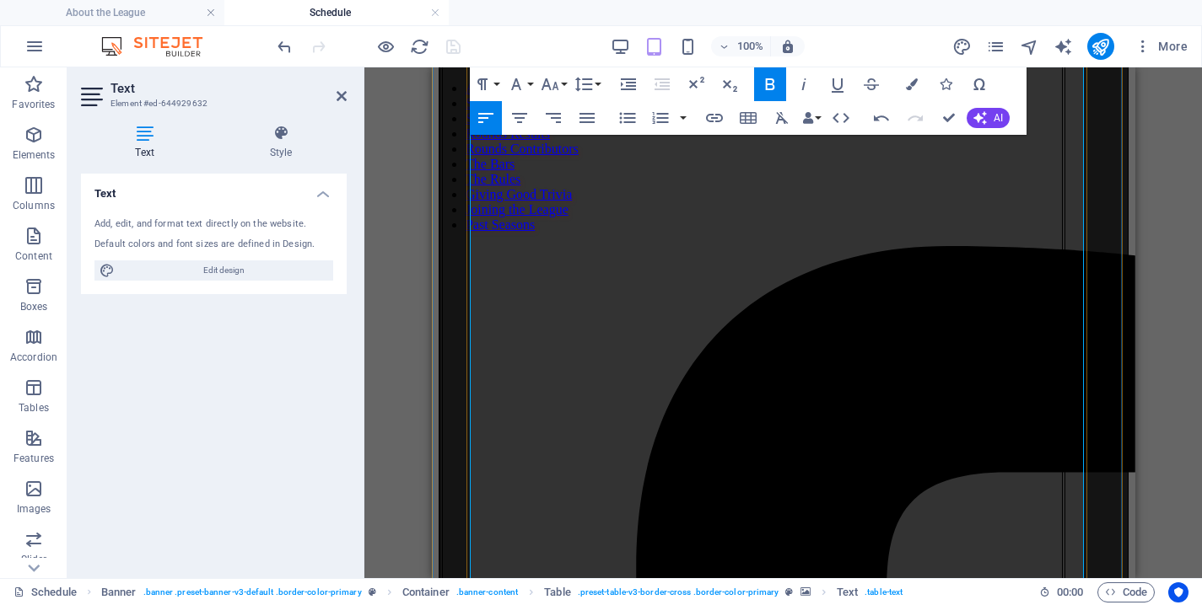
copy td "Bet2 @ GKR2 Fth2 @ HOB2"
drag, startPoint x: 730, startPoint y: 280, endPoint x: 831, endPoint y: 303, distance: 102.9
drag, startPoint x: 606, startPoint y: 300, endPoint x: 686, endPoint y: 323, distance: 83.3
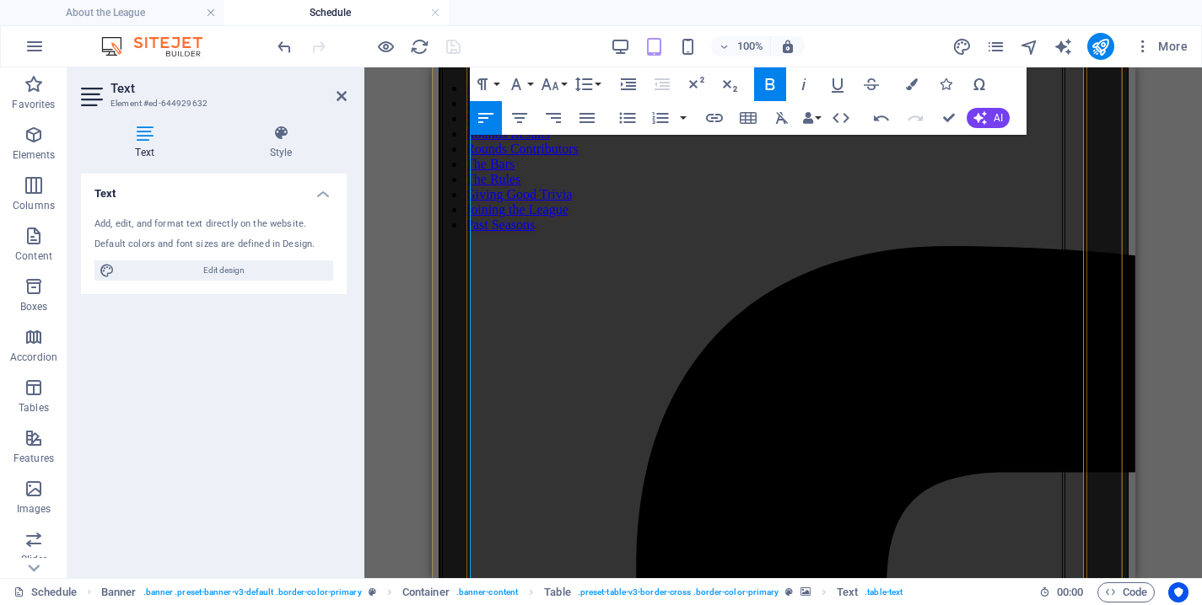
drag, startPoint x: 853, startPoint y: 260, endPoint x: 944, endPoint y: 286, distance: 94.8
drag, startPoint x: 605, startPoint y: 315, endPoint x: 689, endPoint y: 369, distance: 100.6
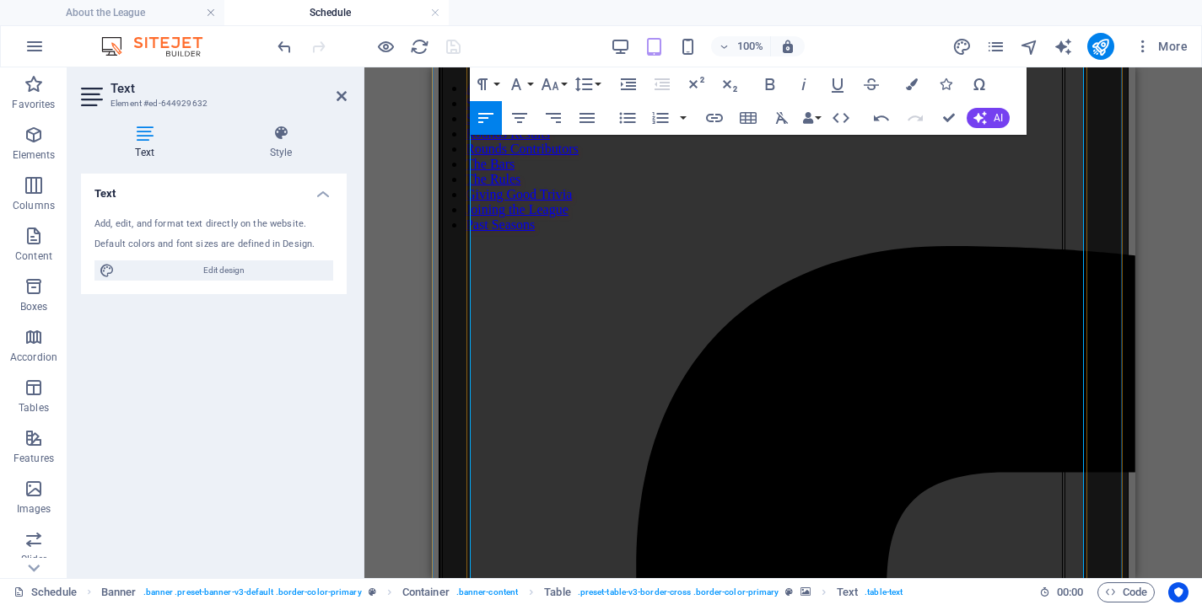
drag, startPoint x: 977, startPoint y: 251, endPoint x: 1059, endPoint y: 284, distance: 88.9
